Goal: Information Seeking & Learning: Learn about a topic

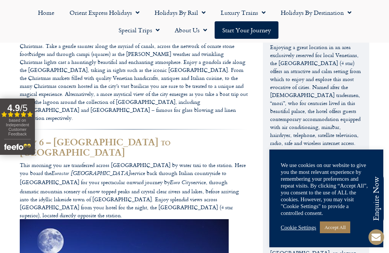
scroll to position [925, 0]
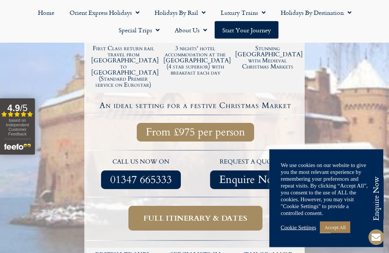
scroll to position [184, 0]
click at [189, 213] on span "Full itinerary & dates" at bounding box center [196, 217] width 104 height 9
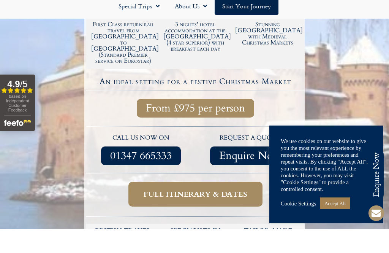
scroll to position [209, 0]
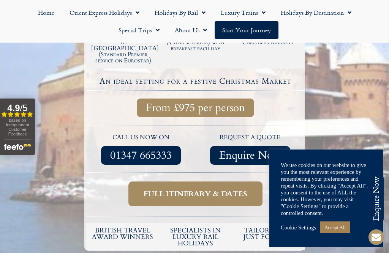
click at [339, 228] on link "Accept All" at bounding box center [335, 227] width 30 height 12
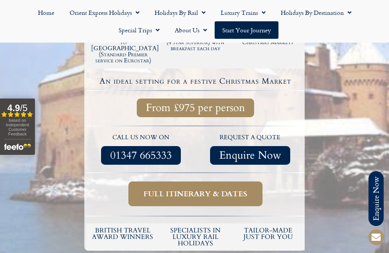
click at [218, 189] on span "Full itinerary & dates" at bounding box center [196, 193] width 104 height 9
click at [194, 189] on span "Full itinerary & dates" at bounding box center [196, 193] width 104 height 9
click at [193, 189] on span "Full itinerary & dates" at bounding box center [196, 193] width 104 height 9
click at [203, 189] on span "Full itinerary & dates" at bounding box center [196, 193] width 104 height 9
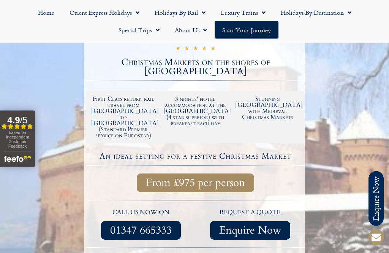
scroll to position [139, 0]
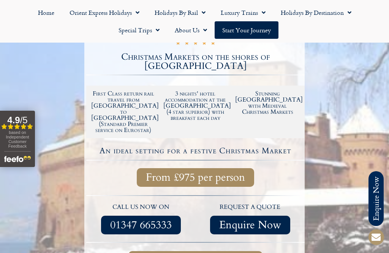
click at [209, 172] on span "From £975 per person" at bounding box center [195, 176] width 99 height 9
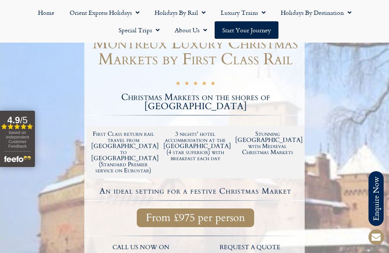
scroll to position [98, 0]
click at [197, 135] on h2 "3 nights' hotel accommodation at the Grand Hotel Suisse Majestic (4 star superi…" at bounding box center [195, 146] width 65 height 30
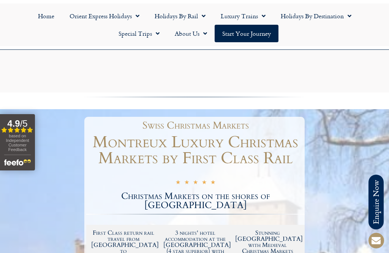
scroll to position [0, 0]
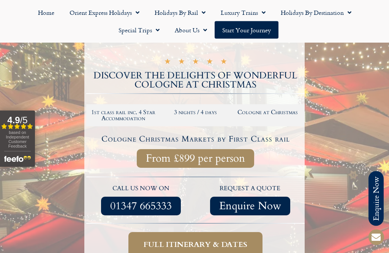
scroll to position [123, 0]
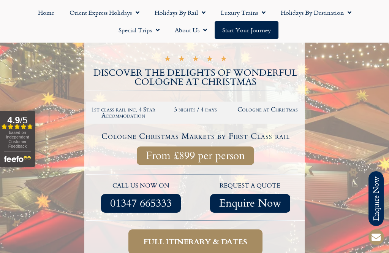
click at [206, 241] on span "Full itinerary & dates" at bounding box center [196, 241] width 104 height 9
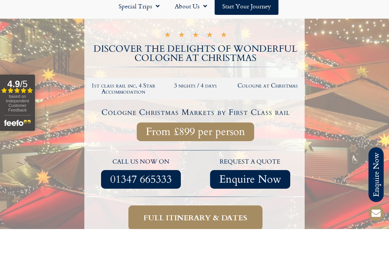
scroll to position [148, 0]
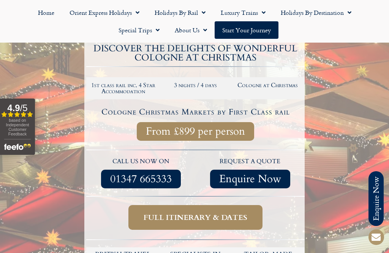
click at [199, 212] on span "Full itinerary & dates" at bounding box center [196, 216] width 104 height 9
click at [201, 220] on span "Full itinerary & dates" at bounding box center [196, 216] width 104 height 9
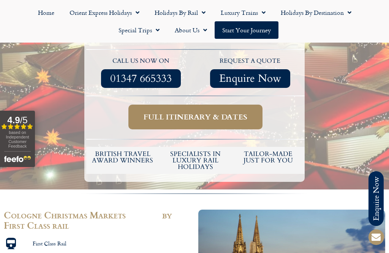
click at [205, 115] on span "Full itinerary & dates" at bounding box center [196, 116] width 104 height 9
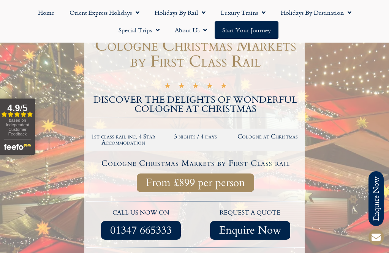
scroll to position [96, 0]
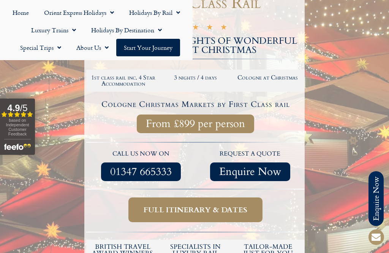
scroll to position [162, 0]
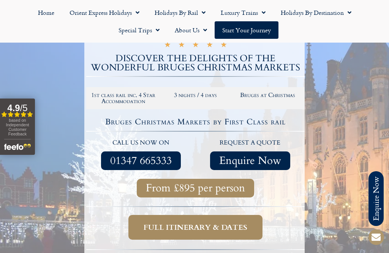
scroll to position [147, 0]
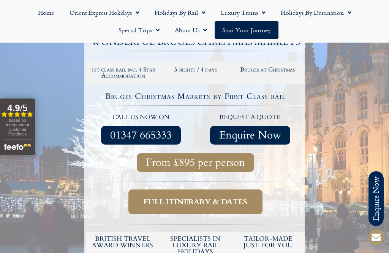
click at [213, 201] on span "Full itinerary & dates" at bounding box center [196, 201] width 104 height 9
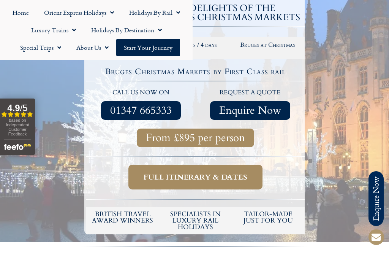
scroll to position [186, 0]
